Goal: Task Accomplishment & Management: Manage account settings

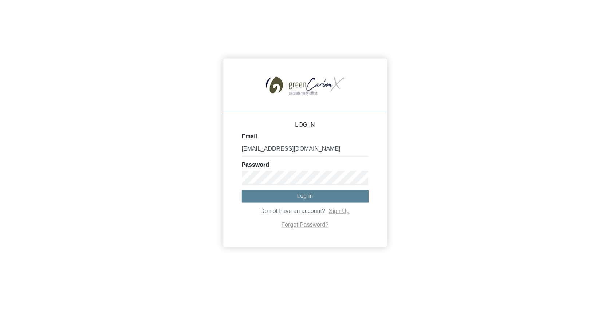
type input "[EMAIL_ADDRESS][DOMAIN_NAME]"
click at [305, 196] on button "Log in" at bounding box center [305, 197] width 127 height 12
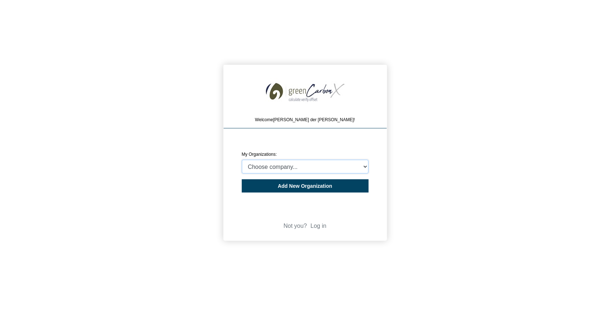
select select "4406297"
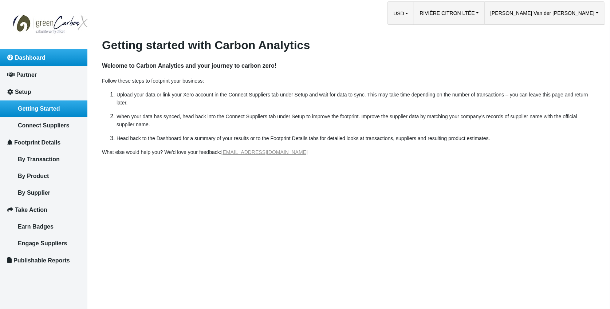
click at [33, 58] on span "Dashboard" at bounding box center [30, 58] width 31 height 6
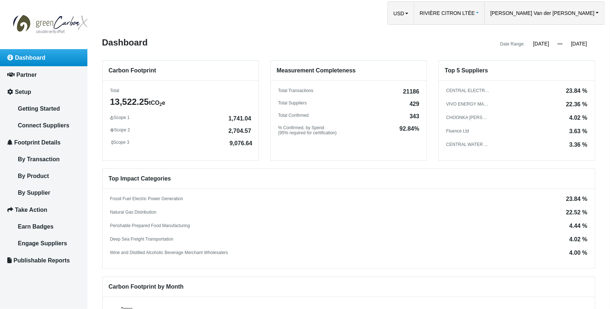
click at [475, 14] on span "RIVIÈRE CITRON LTÉE" at bounding box center [447, 13] width 55 height 23
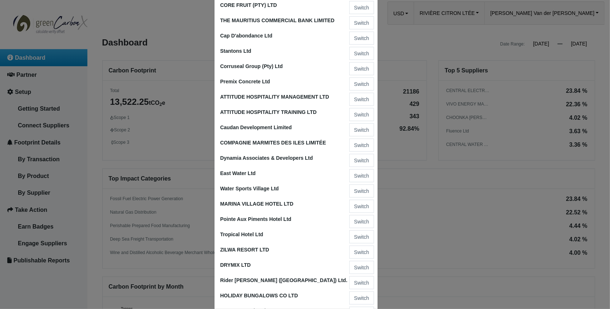
scroll to position [612, 0]
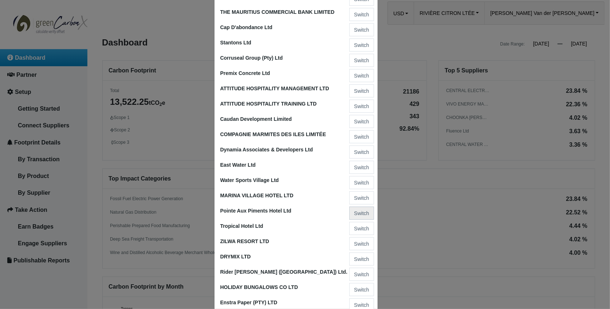
click at [363, 207] on button "Switch" at bounding box center [361, 213] width 24 height 13
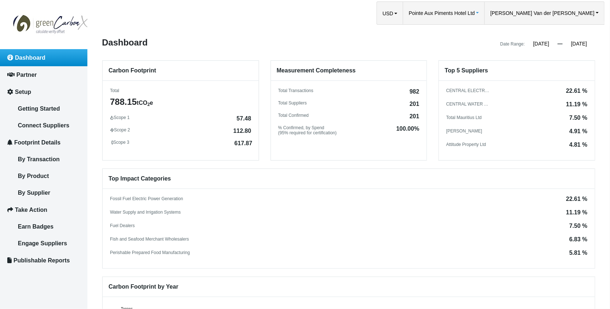
click at [475, 15] on span "Pointe Aux Piments Hotel Ltd" at bounding box center [442, 13] width 66 height 23
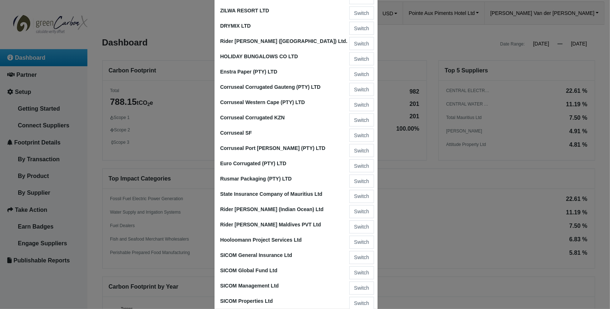
scroll to position [842, 0]
click at [360, 38] on button "Switch" at bounding box center [361, 44] width 24 height 13
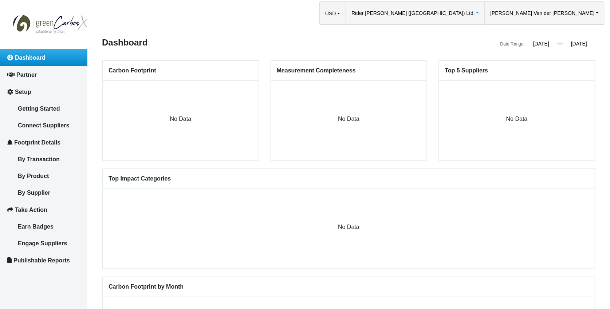
click at [475, 14] on span "Rider [PERSON_NAME] ([GEOGRAPHIC_DATA]) Ltd." at bounding box center [414, 13] width 124 height 23
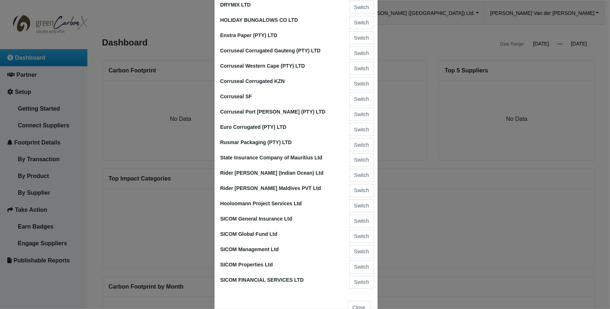
scroll to position [878, 0]
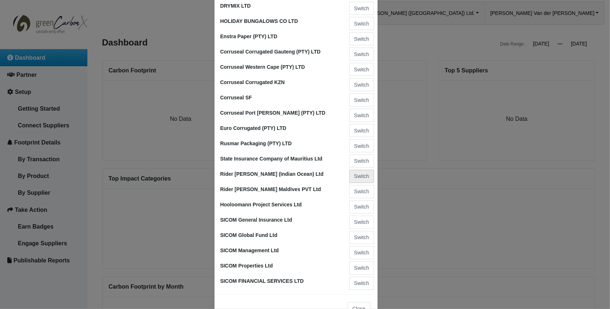
click at [361, 170] on button "Switch" at bounding box center [361, 176] width 24 height 13
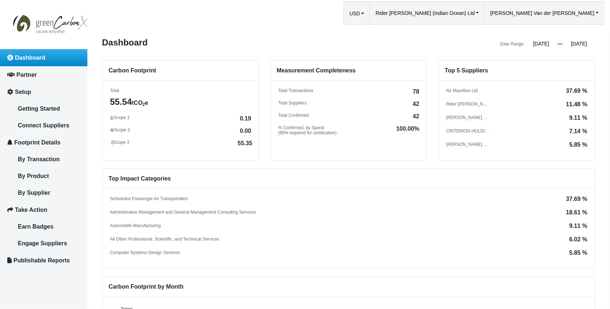
click at [540, 45] on input "[DATE]" at bounding box center [541, 43] width 33 height 7
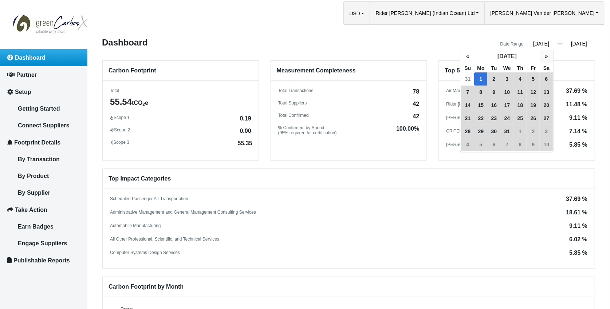
click at [542, 56] on button "»" at bounding box center [546, 56] width 13 height 13
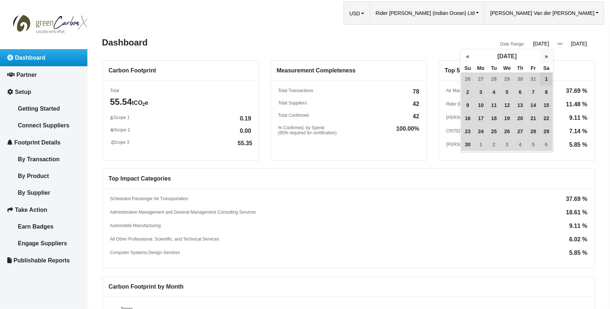
click at [542, 56] on button "»" at bounding box center [546, 56] width 13 height 13
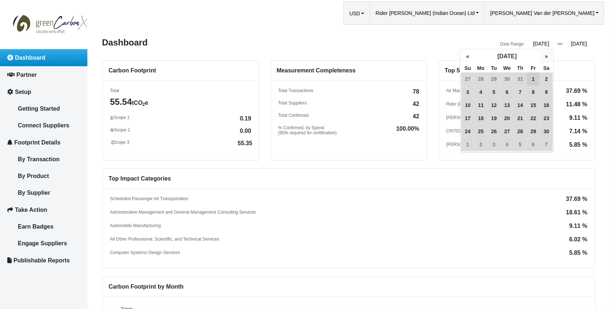
click at [542, 56] on button "»" at bounding box center [546, 56] width 13 height 13
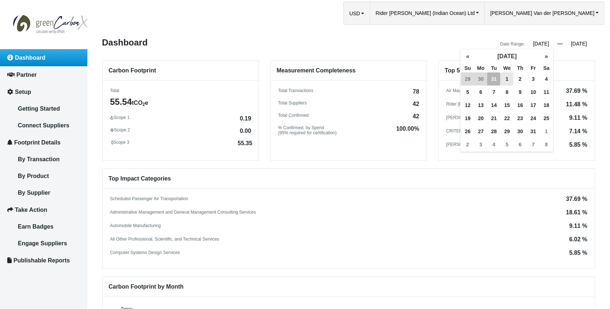
click at [505, 76] on span "1" at bounding box center [507, 79] width 13 height 13
type input "[DATE]"
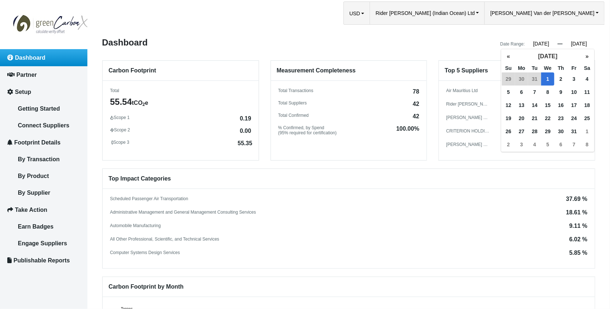
click at [580, 43] on input "[DATE]" at bounding box center [579, 43] width 33 height 7
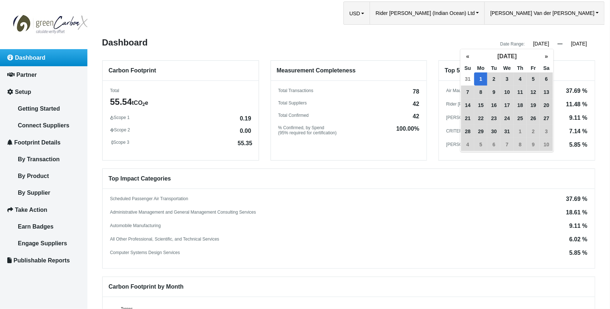
click at [544, 42] on input "[DATE]" at bounding box center [541, 43] width 33 height 7
click at [546, 57] on button "»" at bounding box center [546, 56] width 13 height 13
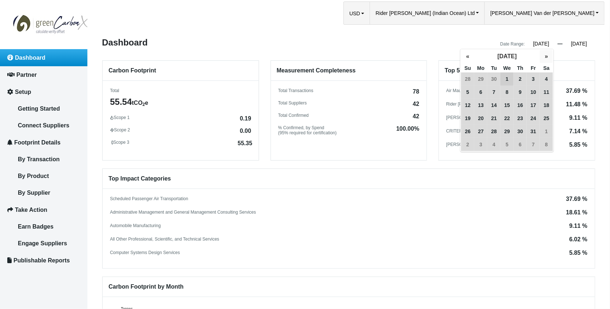
click at [546, 57] on button "»" at bounding box center [546, 56] width 13 height 13
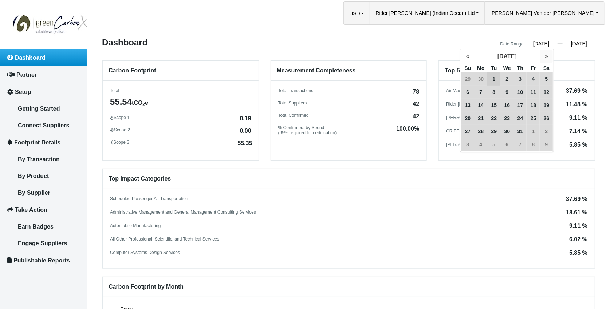
click at [546, 57] on button "»" at bounding box center [546, 56] width 13 height 13
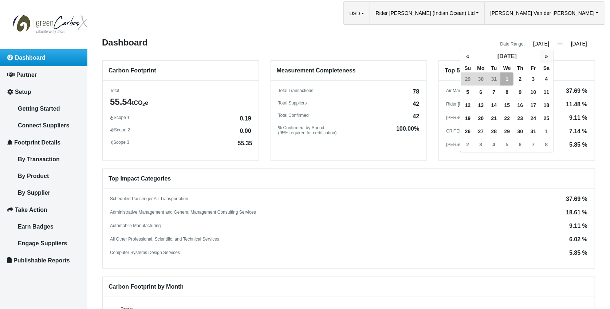
click at [546, 57] on button "»" at bounding box center [546, 56] width 13 height 13
click at [467, 55] on button "«" at bounding box center [467, 56] width 13 height 13
click at [506, 78] on span "1" at bounding box center [507, 79] width 13 height 13
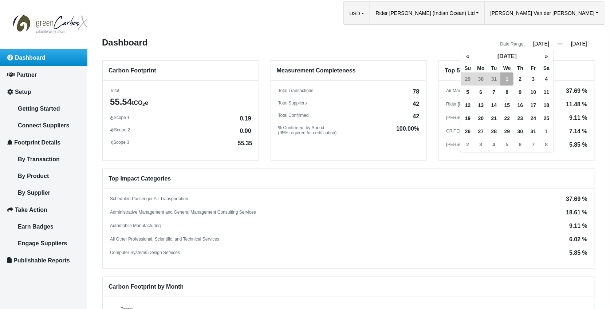
type input "[DATE]"
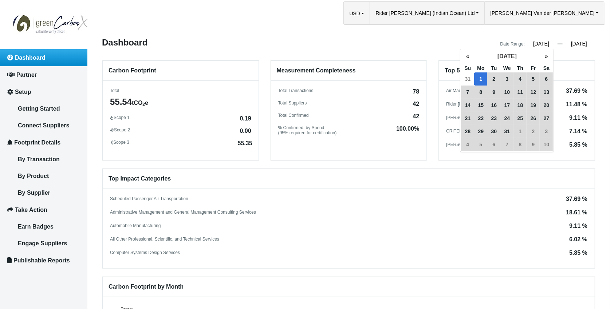
type input "[DATE]"
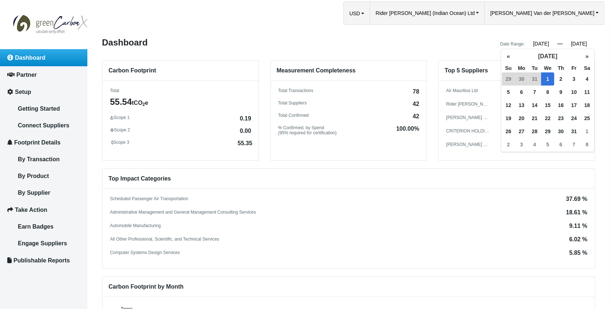
click at [582, 43] on input "[DATE]" at bounding box center [579, 43] width 33 height 7
click at [586, 56] on button "»" at bounding box center [587, 56] width 13 height 13
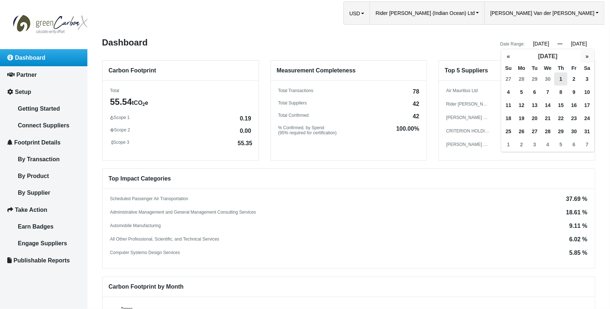
click at [586, 56] on button "»" at bounding box center [587, 56] width 13 height 13
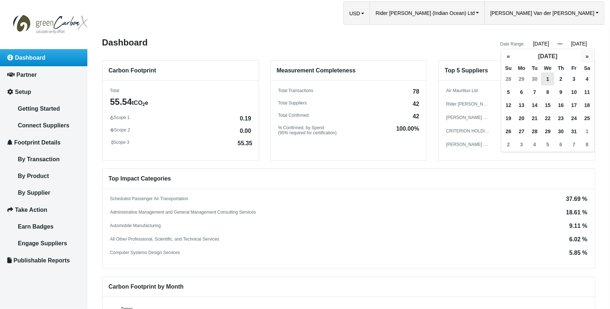
click at [586, 56] on button "»" at bounding box center [587, 56] width 13 height 13
click at [560, 78] on span "1" at bounding box center [561, 79] width 13 height 13
type input "[DATE]"
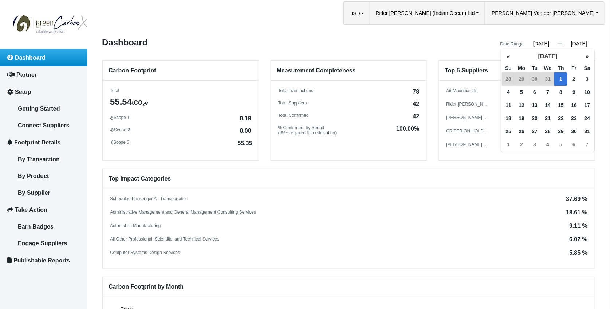
click at [452, 47] on div "Date Range: [DATE] « [DATE] » Su Mo Tu We Th Fr Sa 31 1 2 3 4 5 6 7 8 9 10 11 1…" at bounding box center [475, 43] width 252 height 10
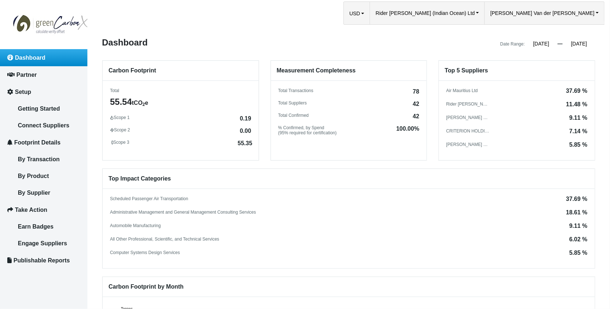
click at [538, 46] on input "[DATE]" at bounding box center [541, 43] width 33 height 7
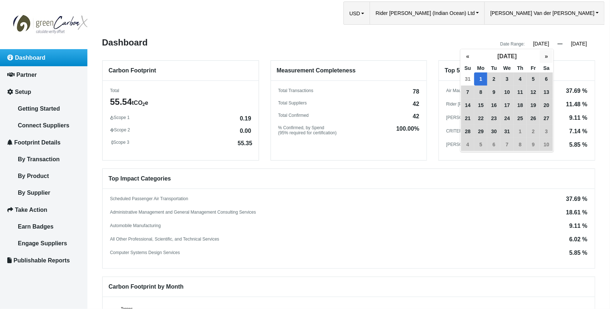
click at [543, 55] on button "»" at bounding box center [546, 56] width 13 height 13
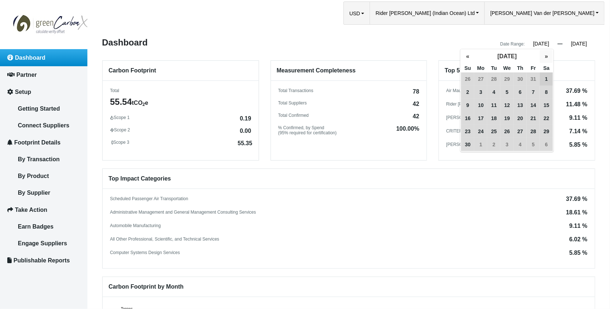
click at [543, 55] on button "»" at bounding box center [546, 56] width 13 height 13
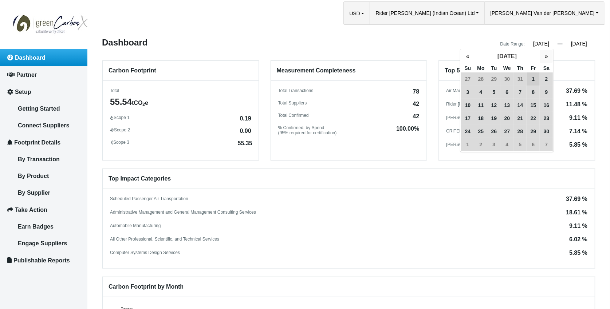
click at [543, 55] on button "»" at bounding box center [546, 56] width 13 height 13
click at [506, 77] on span "1" at bounding box center [507, 79] width 13 height 13
type input "[DATE]"
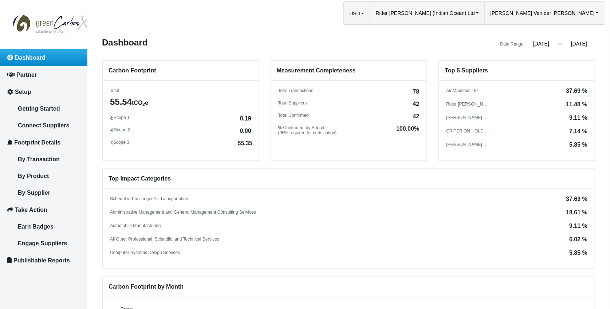
click at [429, 47] on div "Date Range: [DATE] « [DATE] » Su Mo Tu We Th Fr Sa 29 30 31 1 2 3 4 5 6 7 8 9 1…" at bounding box center [475, 43] width 252 height 10
